Goal: Transaction & Acquisition: Book appointment/travel/reservation

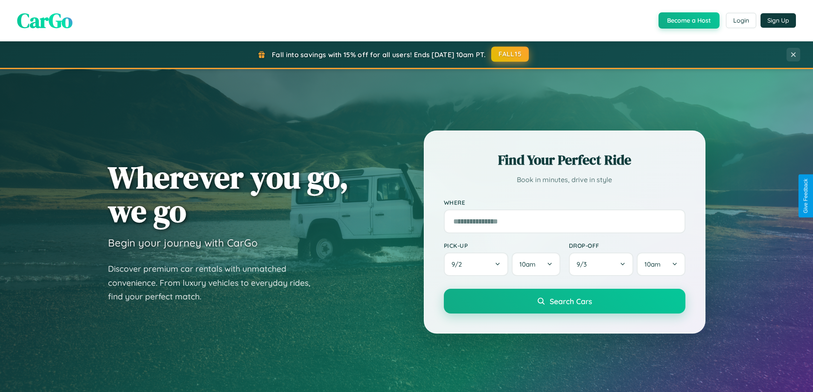
click at [510, 54] on button "FALL15" at bounding box center [510, 54] width 38 height 15
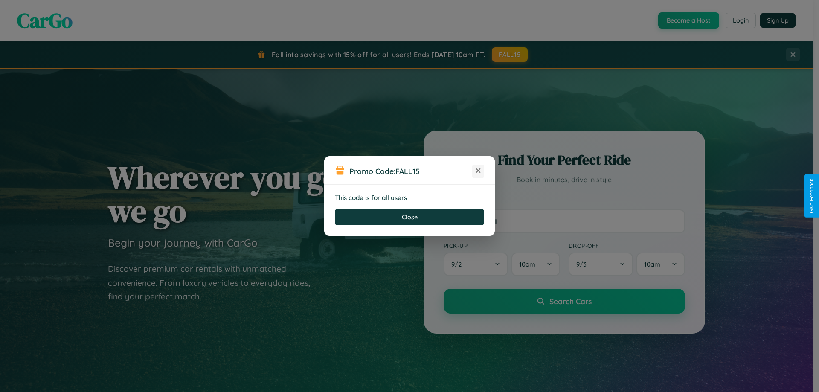
click at [478, 171] on icon at bounding box center [478, 170] width 9 height 9
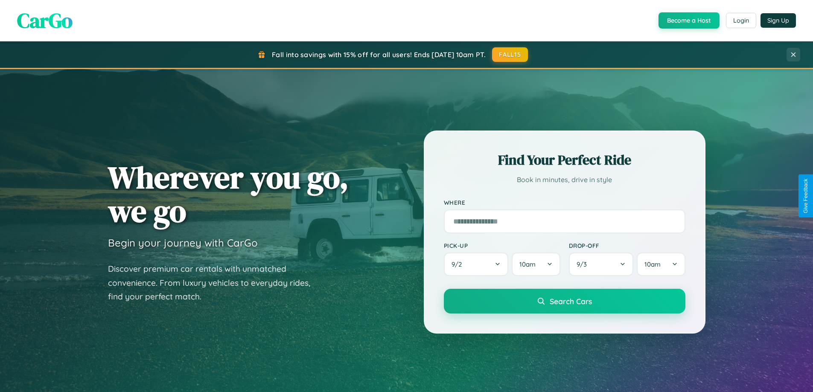
scroll to position [368, 0]
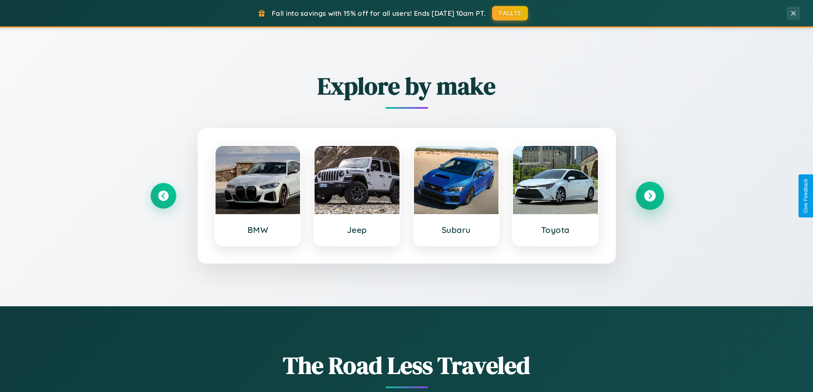
click at [650, 196] on icon at bounding box center [650, 196] width 12 height 12
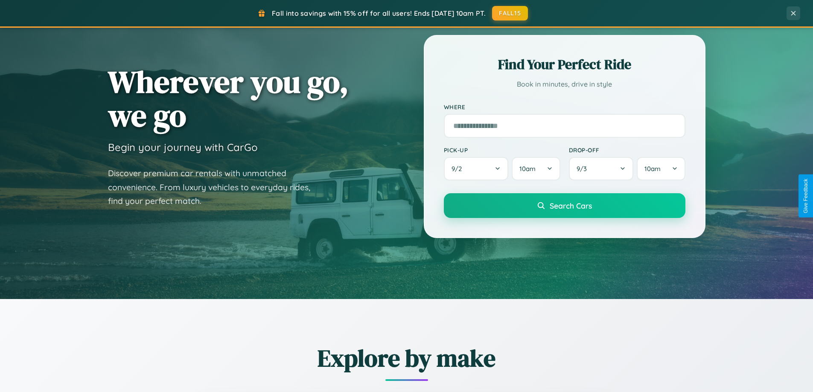
scroll to position [0, 0]
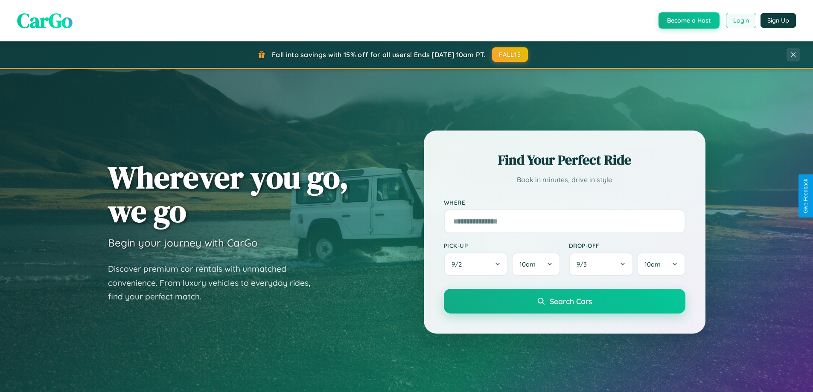
click at [740, 20] on button "Login" at bounding box center [741, 20] width 30 height 15
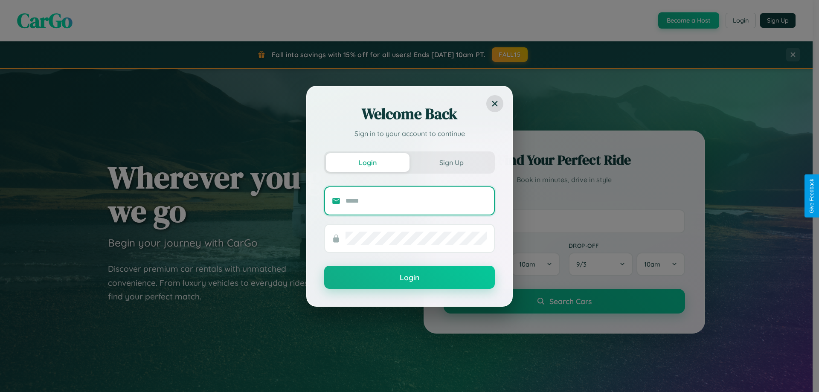
click at [417, 201] on input "text" at bounding box center [417, 201] width 142 height 14
type input "**********"
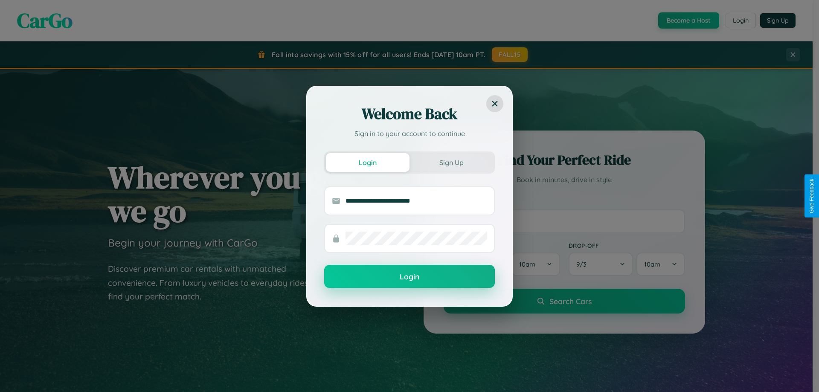
click at [410, 277] on button "Login" at bounding box center [409, 276] width 171 height 23
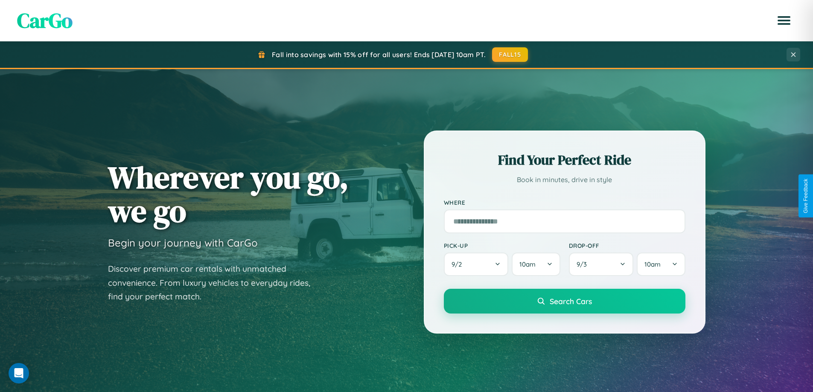
scroll to position [1642, 0]
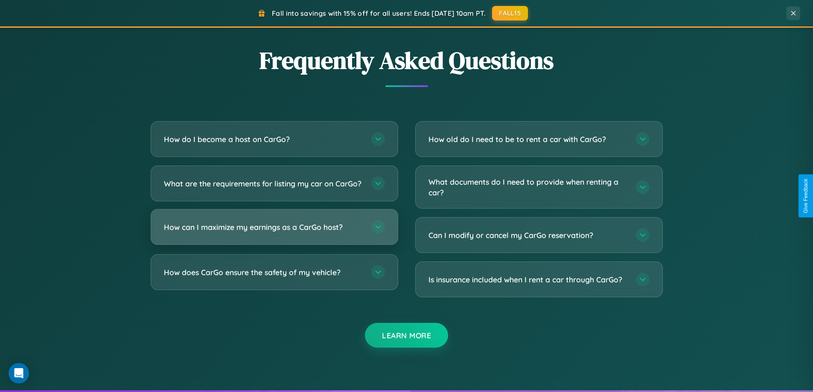
click at [274, 233] on h3 "How can I maximize my earnings as a CarGo host?" at bounding box center [263, 227] width 199 height 11
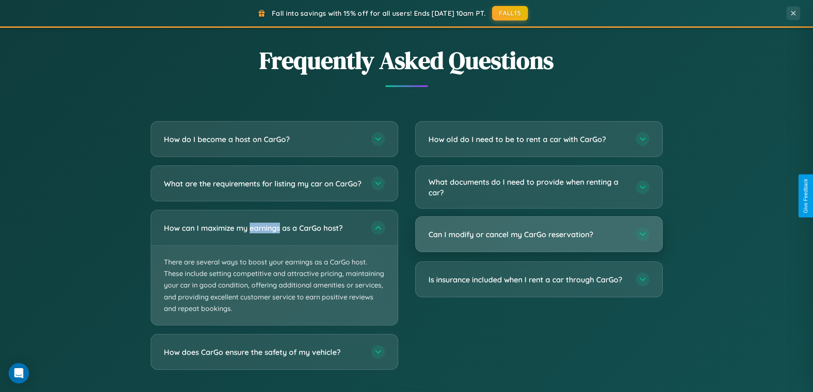
click at [539, 235] on h3 "Can I modify or cancel my CarGo reservation?" at bounding box center [527, 234] width 199 height 11
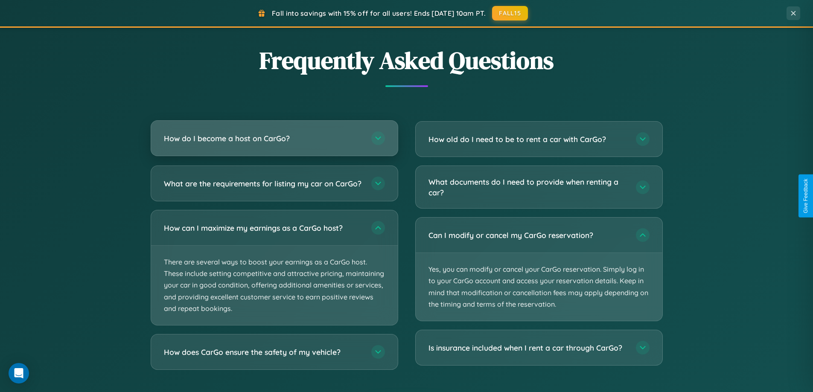
click at [274, 139] on h3 "How do I become a host on CarGo?" at bounding box center [263, 138] width 199 height 11
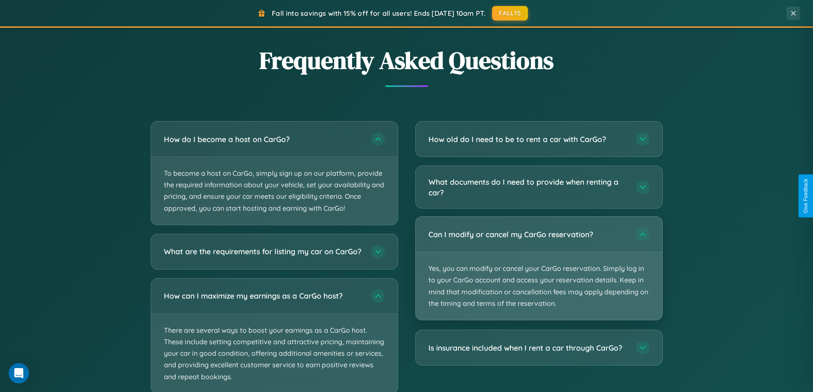
click at [539, 269] on p "Yes, you can modify or cancel your CarGo reservation. Simply log in to your Car…" at bounding box center [539, 286] width 247 height 68
click at [539, 268] on p "Yes, you can modify or cancel your CarGo reservation. Simply log in to your Car…" at bounding box center [539, 286] width 247 height 68
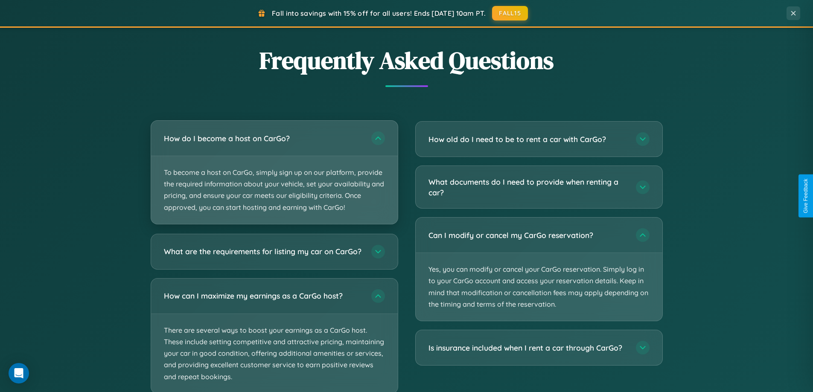
click at [274, 173] on p "To become a host on CarGo, simply sign up on our platform, provide the required…" at bounding box center [274, 190] width 247 height 68
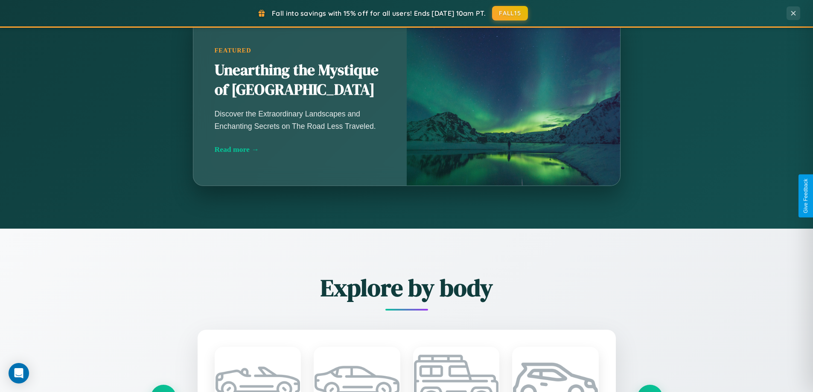
scroll to position [587, 0]
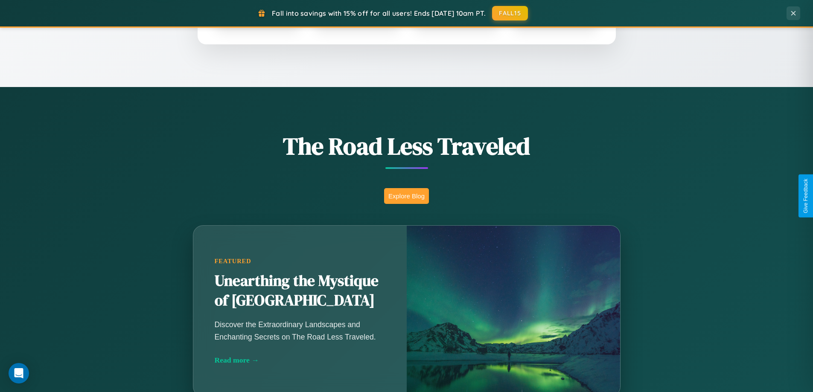
click at [406, 196] on button "Explore Blog" at bounding box center [406, 196] width 45 height 16
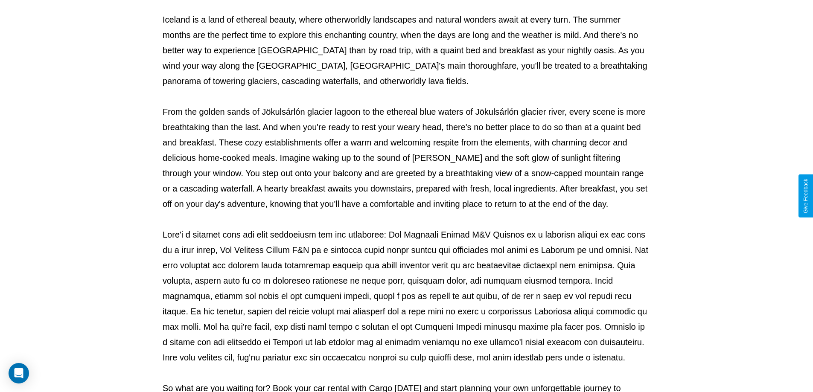
scroll to position [276, 0]
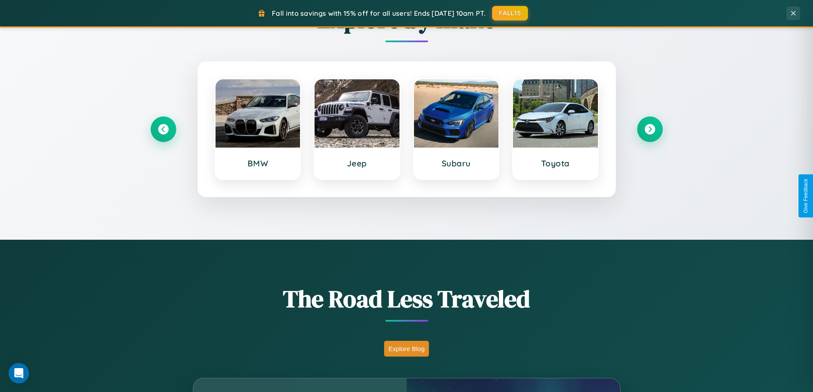
scroll to position [368, 0]
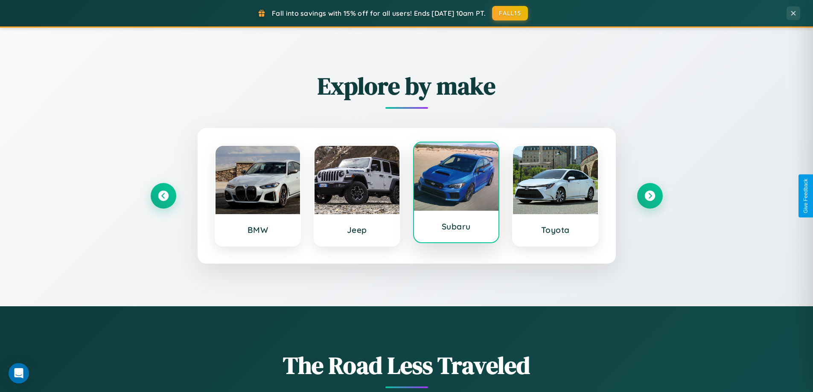
click at [456, 195] on div at bounding box center [456, 177] width 85 height 68
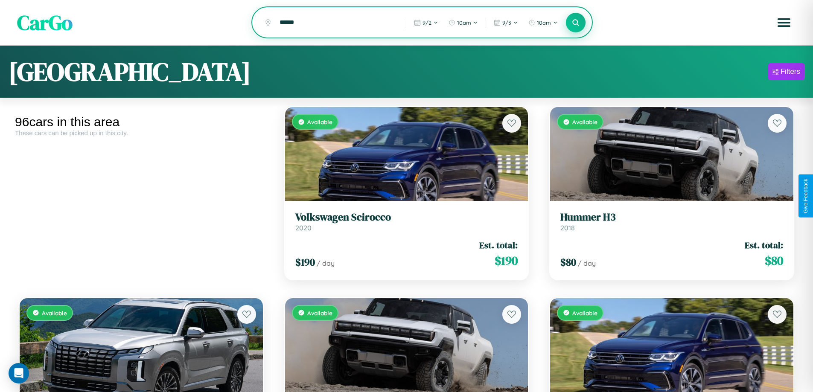
click at [576, 23] on icon at bounding box center [576, 22] width 8 height 8
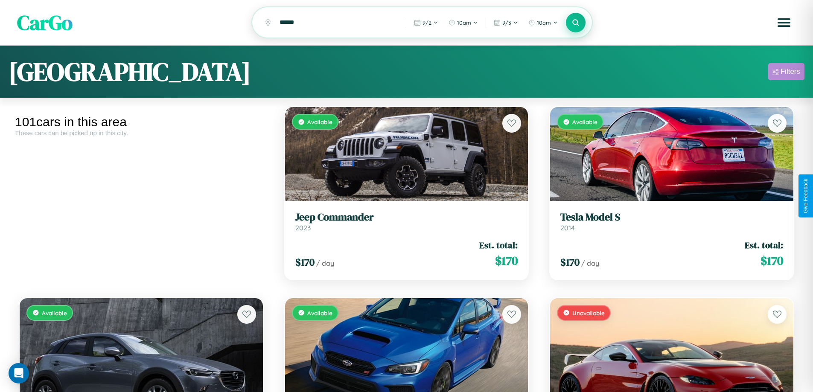
click at [786, 73] on div "Filters" at bounding box center [791, 71] width 20 height 9
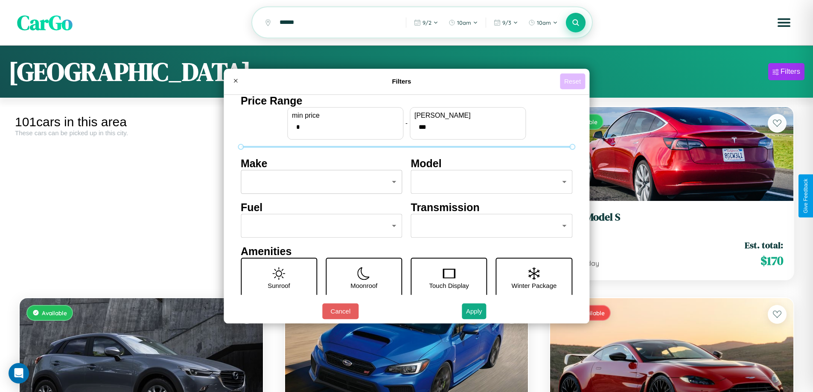
click at [574, 81] on button "Reset" at bounding box center [572, 81] width 25 height 16
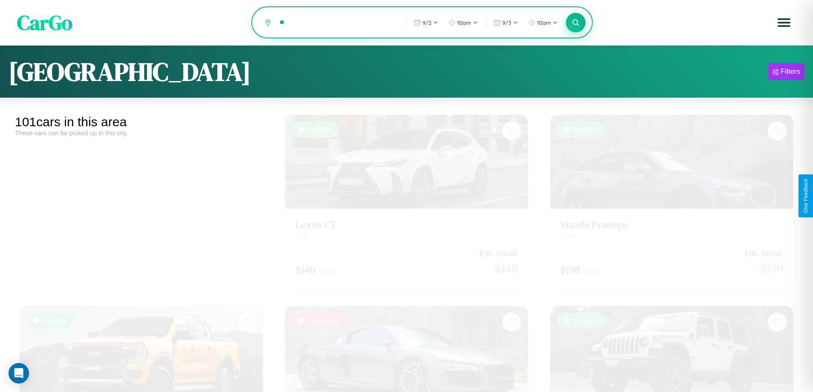
type input "*"
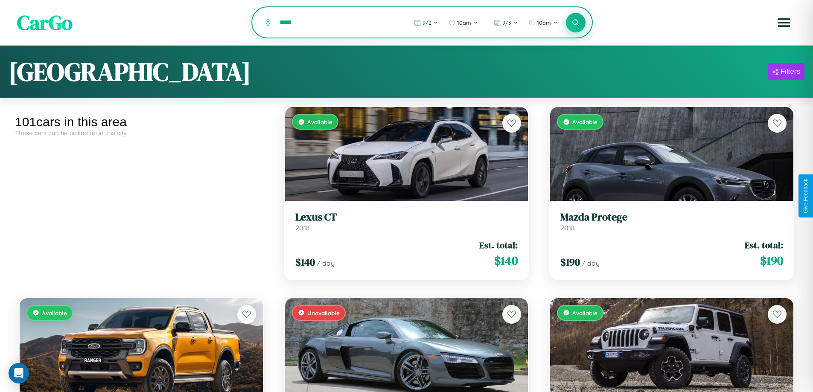
type input "*****"
click at [576, 23] on icon at bounding box center [576, 22] width 8 height 8
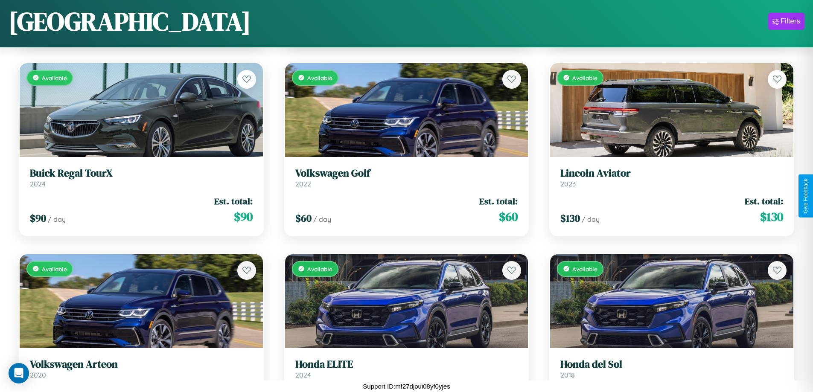
scroll to position [2795, 0]
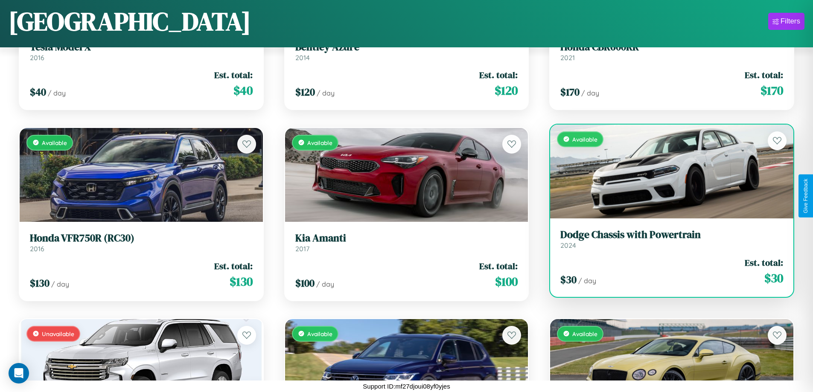
click at [666, 242] on link "Dodge Chassis with Powertrain 2024" at bounding box center [671, 239] width 223 height 21
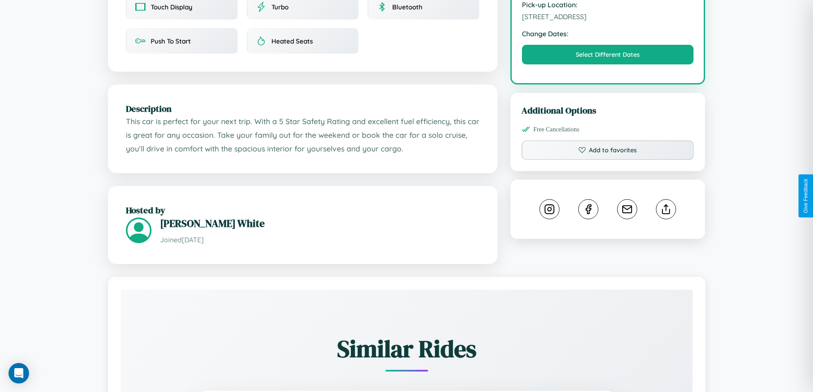
scroll to position [507, 0]
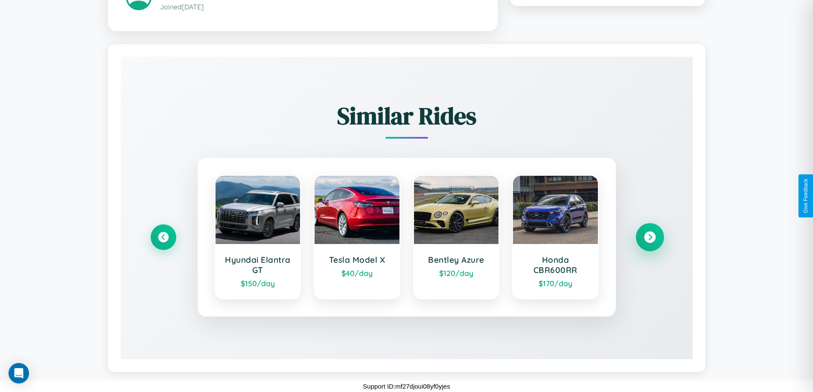
click at [650, 237] on icon at bounding box center [650, 238] width 12 height 12
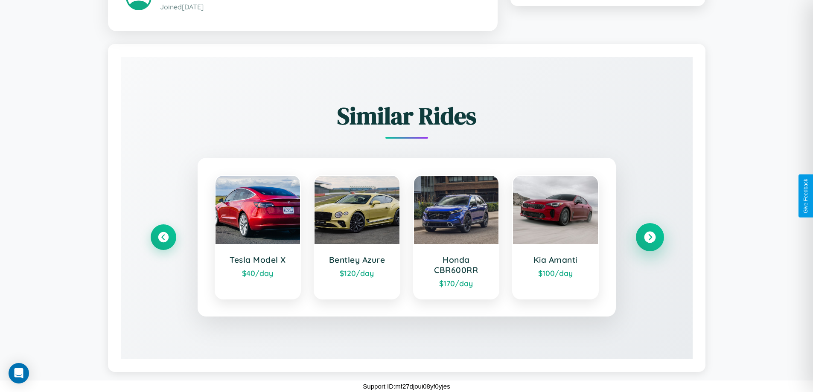
click at [650, 237] on icon at bounding box center [650, 238] width 12 height 12
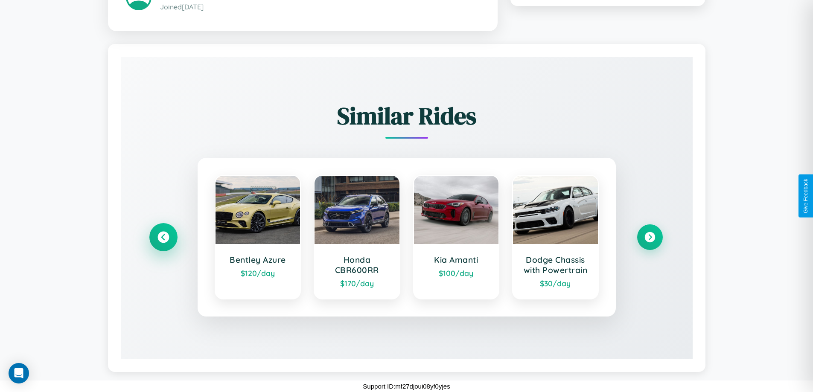
click at [163, 237] on icon at bounding box center [163, 238] width 12 height 12
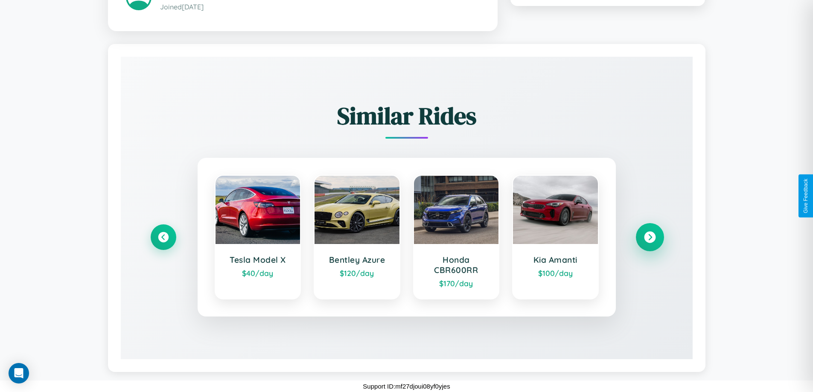
click at [650, 237] on icon at bounding box center [650, 238] width 12 height 12
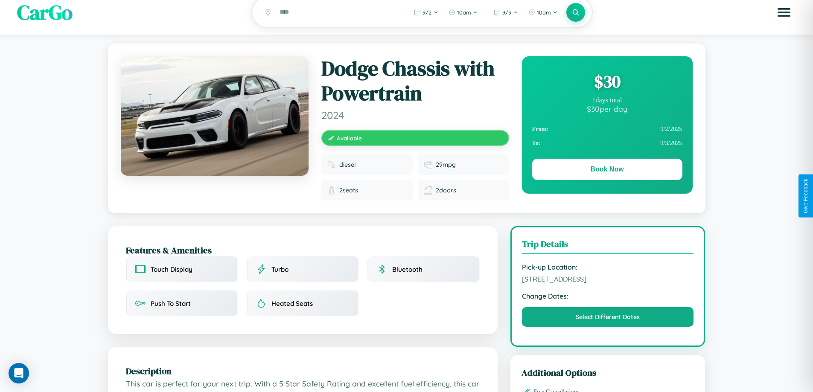
scroll to position [0, 0]
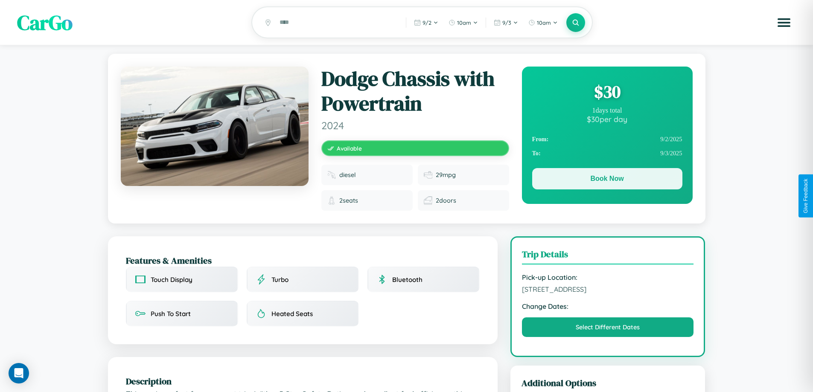
click at [607, 180] on button "Book Now" at bounding box center [607, 178] width 150 height 21
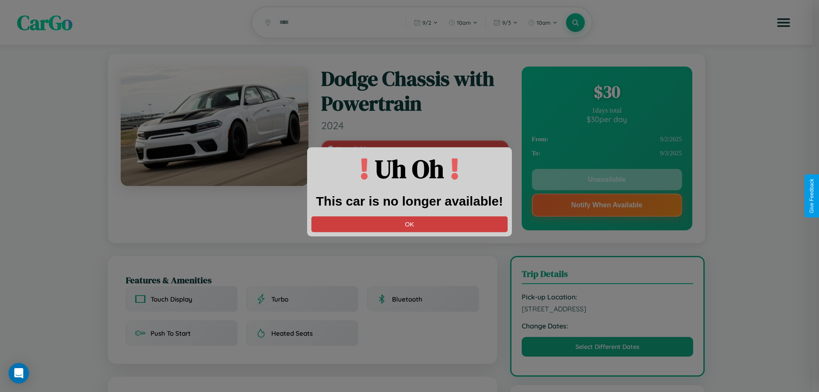
click at [410, 224] on button "OK" at bounding box center [410, 224] width 196 height 16
